Goal: Transaction & Acquisition: Purchase product/service

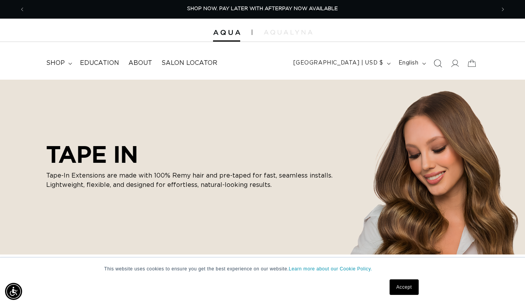
click at [437, 62] on icon "Search" at bounding box center [437, 63] width 8 height 8
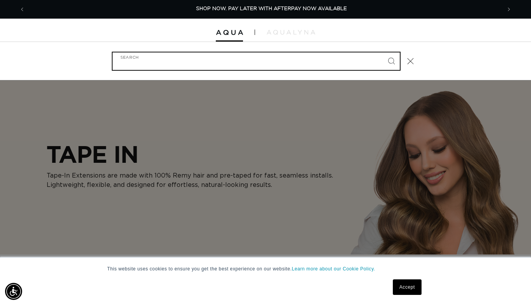
scroll to position [0, 476]
click at [132, 61] on input "Search" at bounding box center [256, 60] width 287 height 17
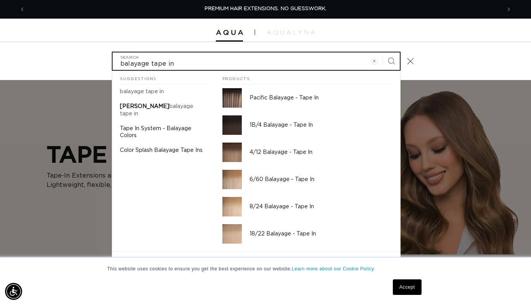
type input "balayage tape in"
click at [383, 52] on button "Search" at bounding box center [391, 60] width 17 height 17
